Goal: Use online tool/utility: Utilize a website feature to perform a specific function

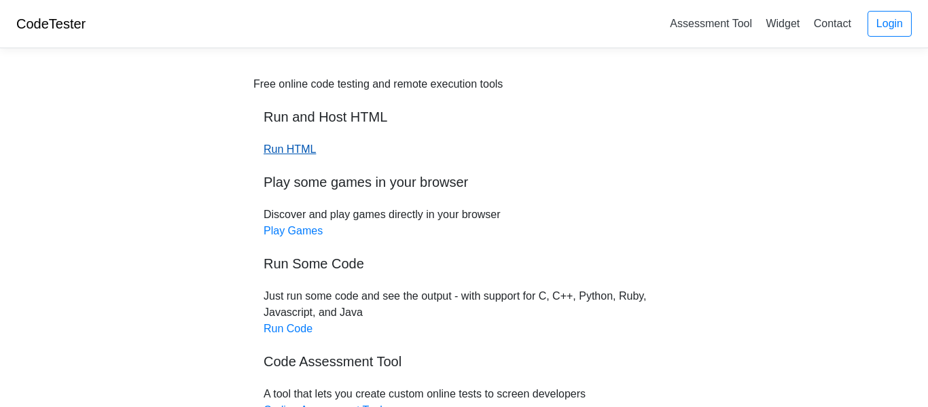
click at [280, 151] on link "Run HTML" at bounding box center [290, 149] width 52 height 12
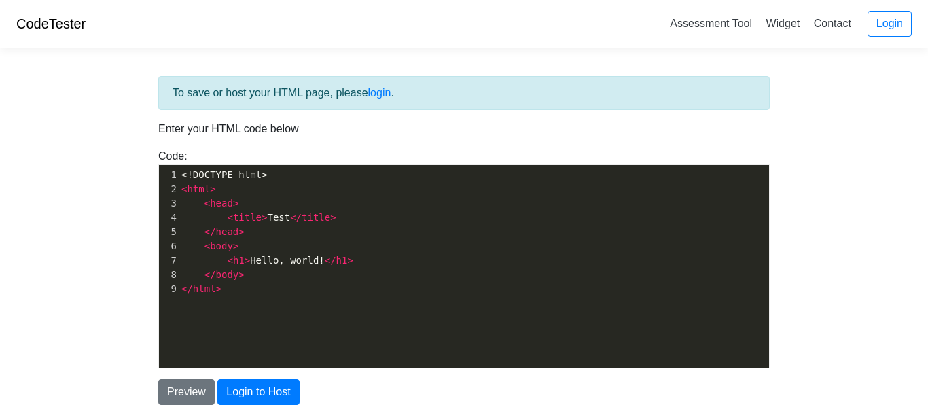
click at [218, 292] on span ">" at bounding box center [218, 288] width 5 height 11
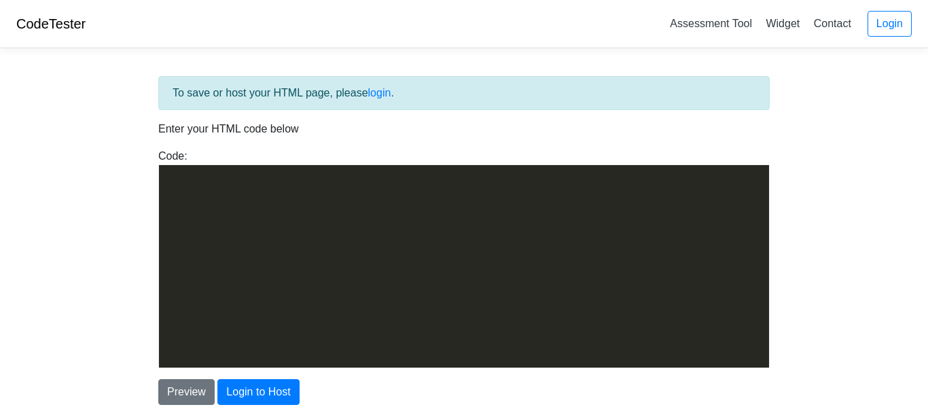
scroll to position [8203, 0]
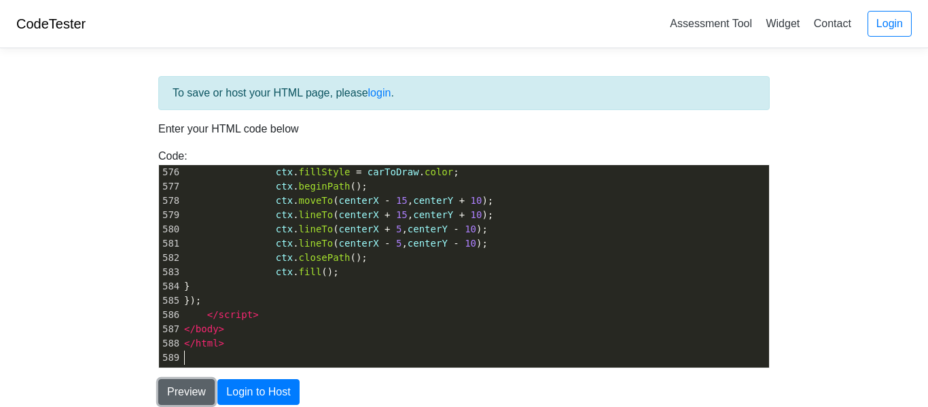
click at [204, 397] on button "Preview" at bounding box center [186, 392] width 56 height 26
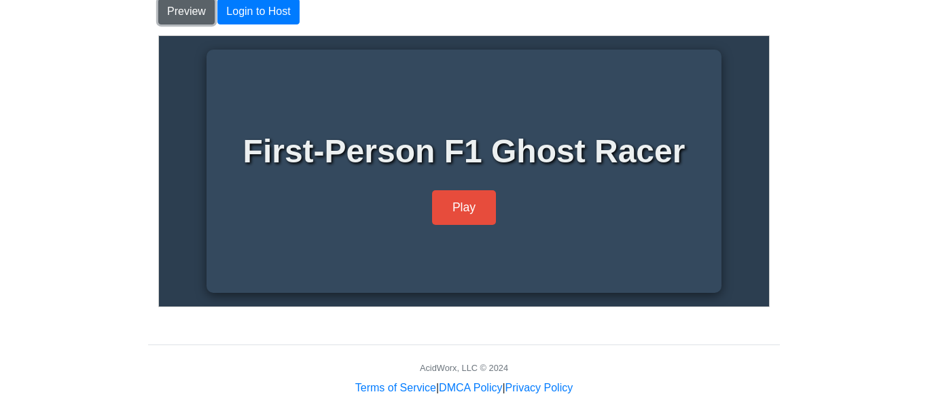
scroll to position [402, 0]
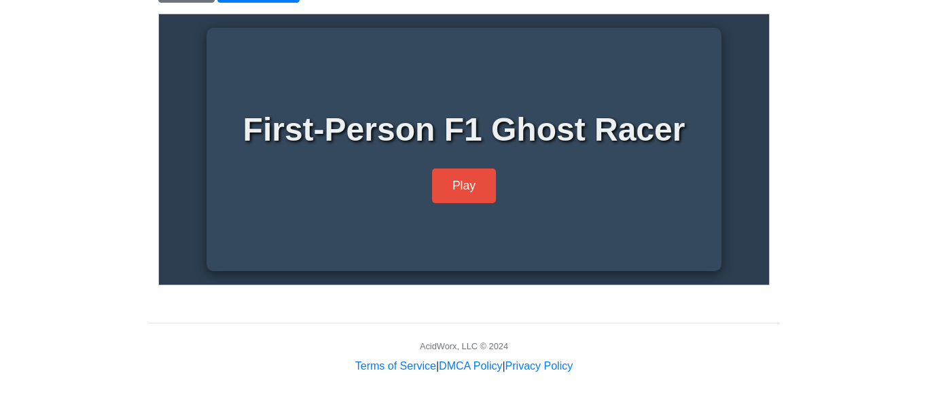
click at [454, 221] on div "First-Person F1 Ghost Racer Play" at bounding box center [463, 149] width 488 height 216
click at [460, 201] on button "Play" at bounding box center [463, 183] width 64 height 35
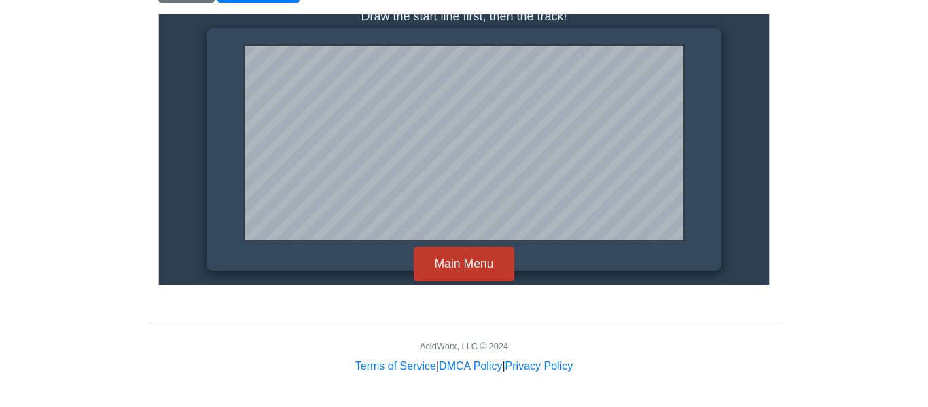
click at [481, 272] on button "Main Menu" at bounding box center [463, 263] width 100 height 35
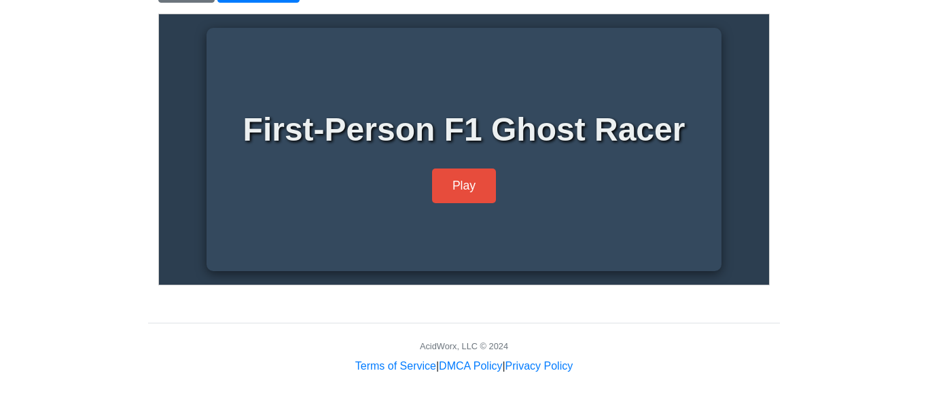
click at [755, 276] on body "First-Person F1 Ghost Racer Play Draw the start line first, then the track! Lap…" at bounding box center [463, 149] width 610 height 270
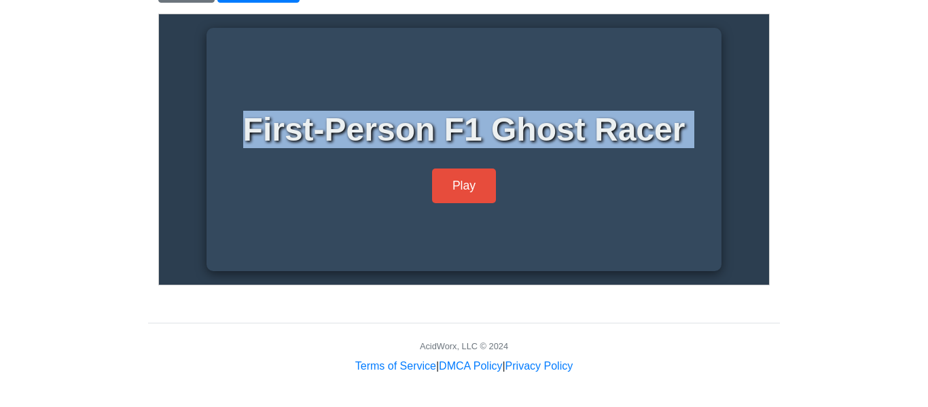
click at [755, 276] on body "First-Person F1 Ghost Racer Play Draw the start line first, then the track! Lap…" at bounding box center [463, 149] width 610 height 270
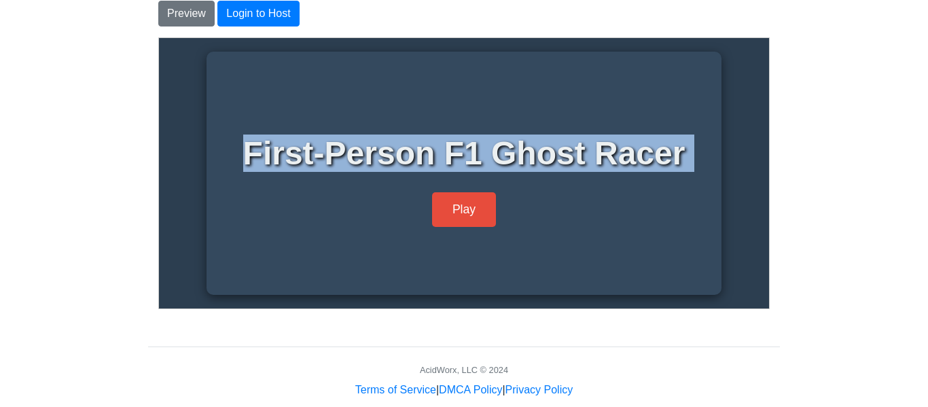
scroll to position [375, 0]
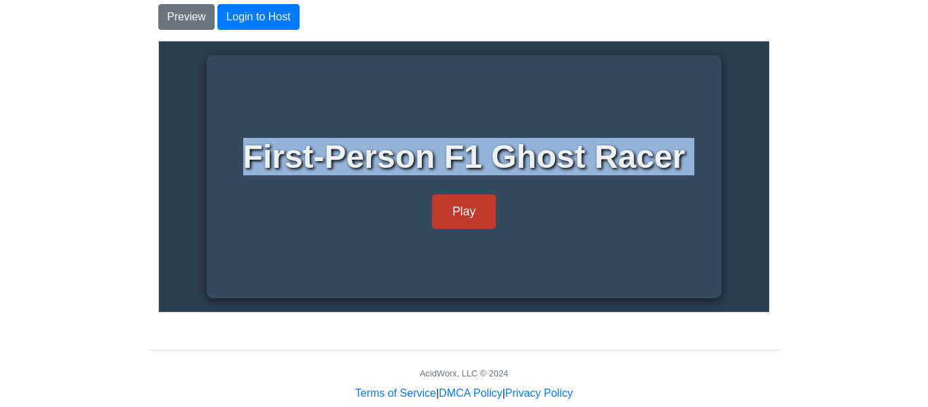
click at [452, 210] on button "Play" at bounding box center [463, 211] width 64 height 35
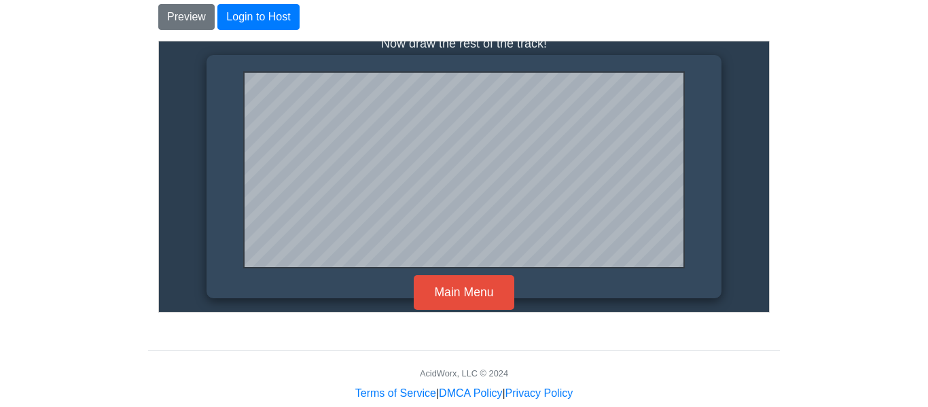
click at [688, 158] on div "Now draw the rest of the track! Lap: 0 | Time: 0.00s Fastest Lap: --.--s Start …" at bounding box center [463, 176] width 488 height 216
click at [468, 288] on button "Main Menu" at bounding box center [463, 290] width 100 height 35
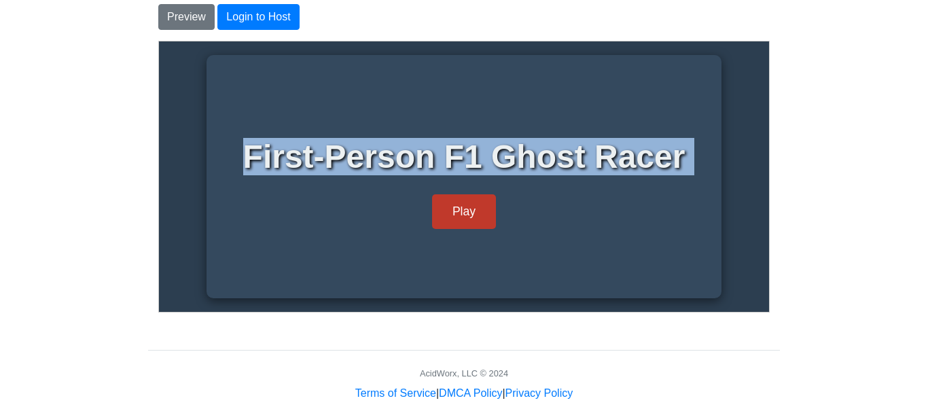
click at [463, 210] on button "Play" at bounding box center [463, 211] width 64 height 35
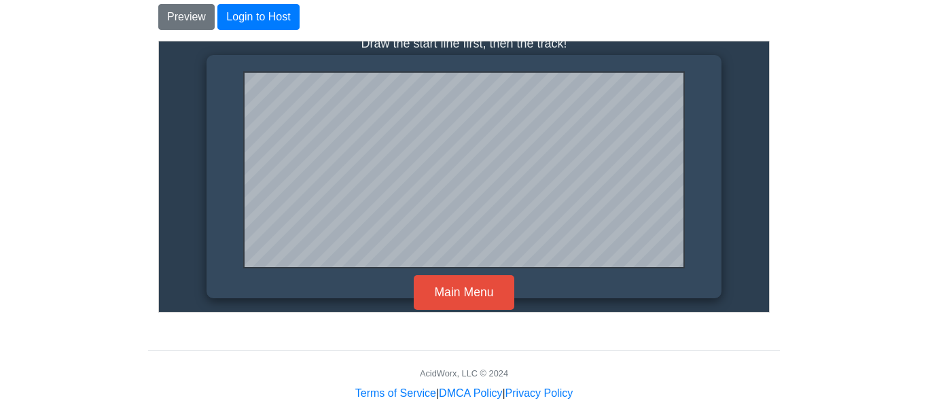
click at [926, 266] on html "CodeTester Assessment Tool Widget Contact Login To save or host your HTML page,…" at bounding box center [464, 29] width 928 height 809
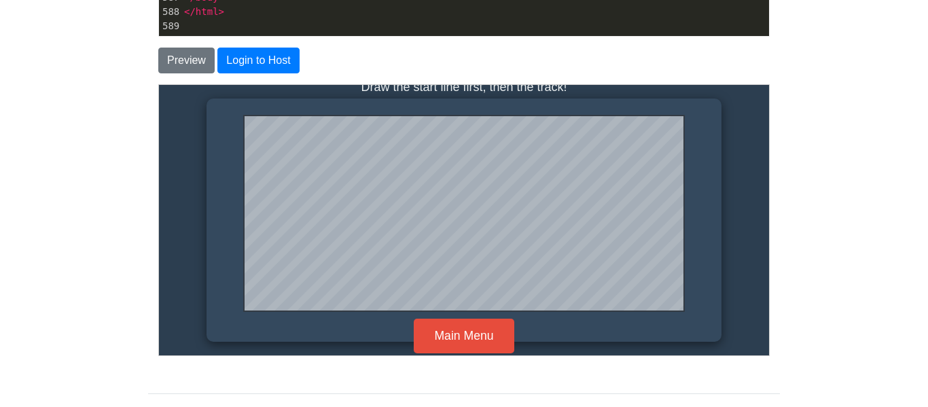
scroll to position [334, 0]
